Goal: Information Seeking & Learning: Learn about a topic

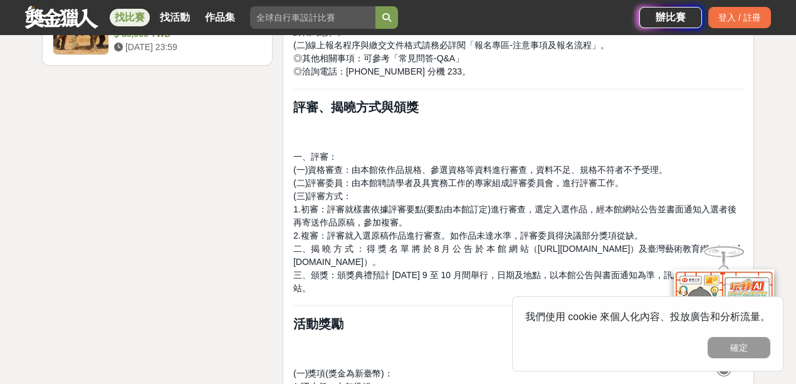
scroll to position [1838, 0]
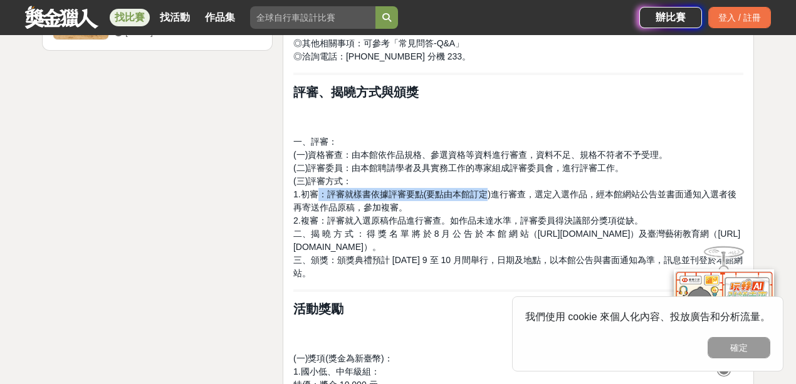
drag, startPoint x: 316, startPoint y: 180, endPoint x: 485, endPoint y: 182, distance: 168.6
click at [485, 189] on span "1.初審：評審就樣書依據評審要點(要點由本館訂定)進行審查，選定入選作品，經本館網站公告並書面通知入選者後再寄送作品原稿，參加複審。" at bounding box center [514, 200] width 443 height 23
click at [464, 193] on p "一、評審： (一)資格審查：由本館依作品規格、參選資格等資料進行審查，資料不足、規格不符者不予受理。 (二)評審委員：由本館聘請學者及具實務工作的專家組成評審…" at bounding box center [518, 207] width 450 height 145
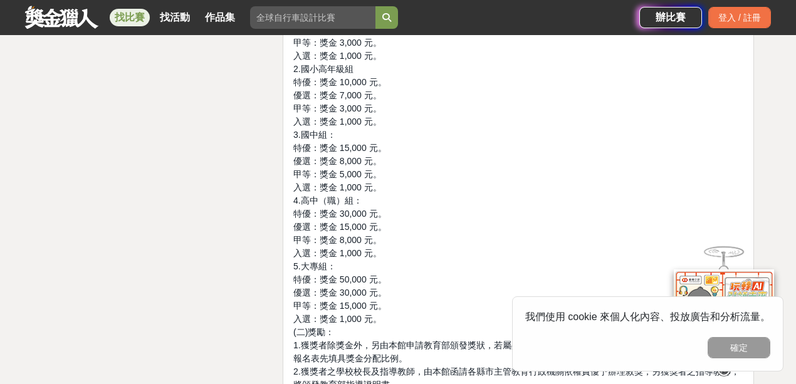
scroll to position [2297, 0]
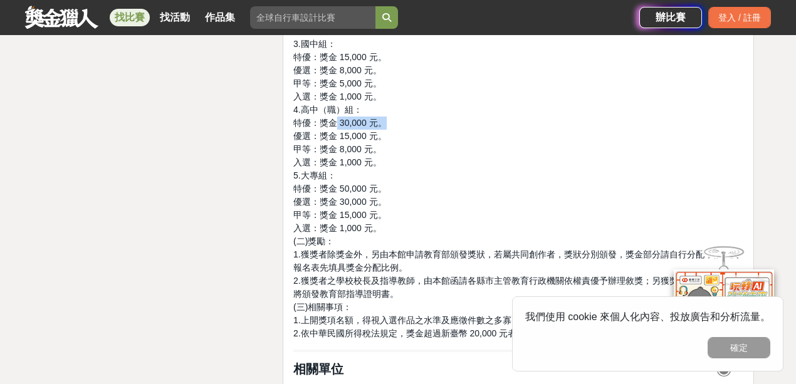
drag, startPoint x: 335, startPoint y: 111, endPoint x: 390, endPoint y: 111, distance: 55.1
click at [390, 111] on p "(一)獎項(獎金為新臺幣)： 1.國小低、中年級組： 特優：獎金 10,000 元。 優選：獎金 7,000 元。 甲等：獎金 3,000 元。 入選：獎金 …" at bounding box center [518, 116] width 450 height 447
click at [405, 127] on p "(一)獎項(獎金為新臺幣)： 1.國小低、中年級組： 特優：獎金 10,000 元。 優選：獎金 7,000 元。 甲等：獎金 3,000 元。 入選：獎金 …" at bounding box center [518, 116] width 450 height 447
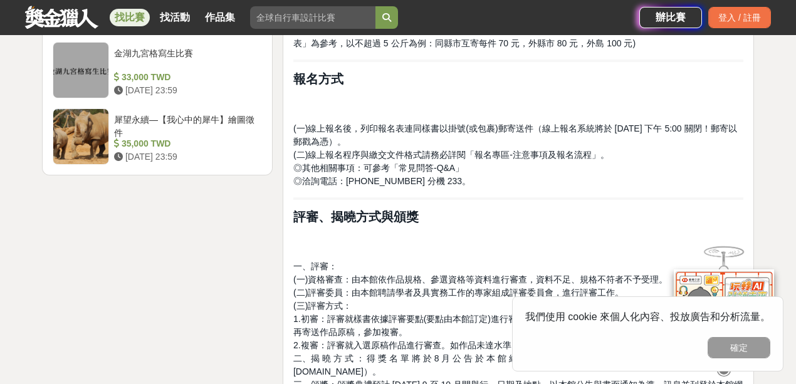
scroll to position [1713, 0]
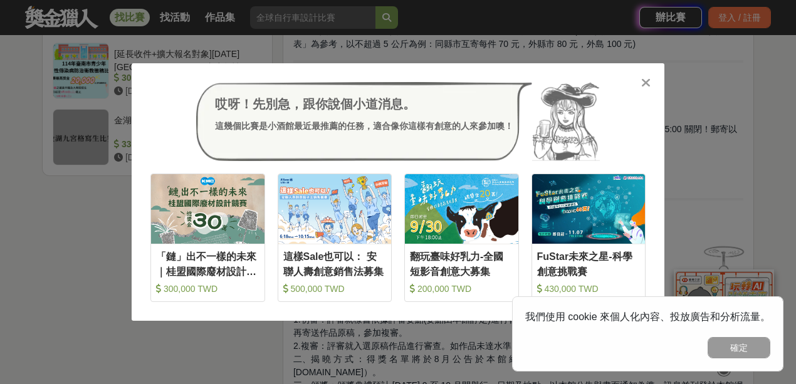
click at [641, 85] on icon at bounding box center [645, 82] width 9 height 13
